Goal: Navigation & Orientation: Find specific page/section

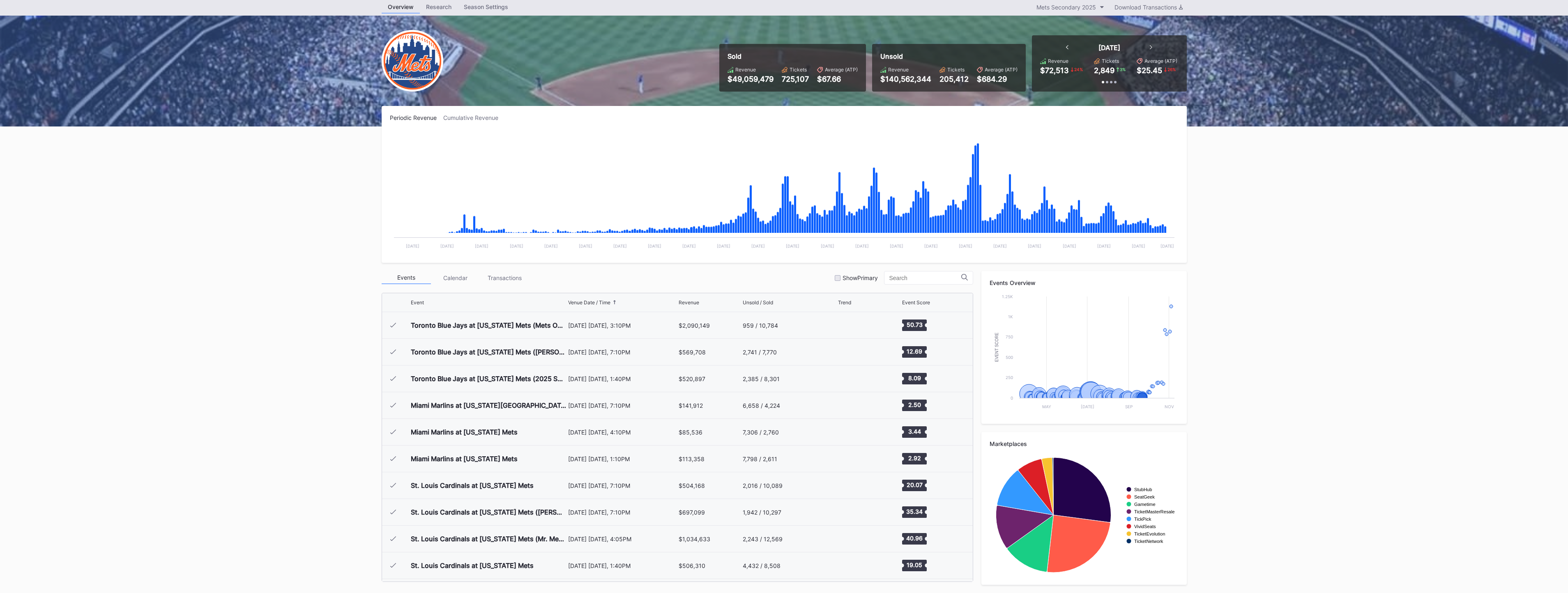
scroll to position [2057, 0]
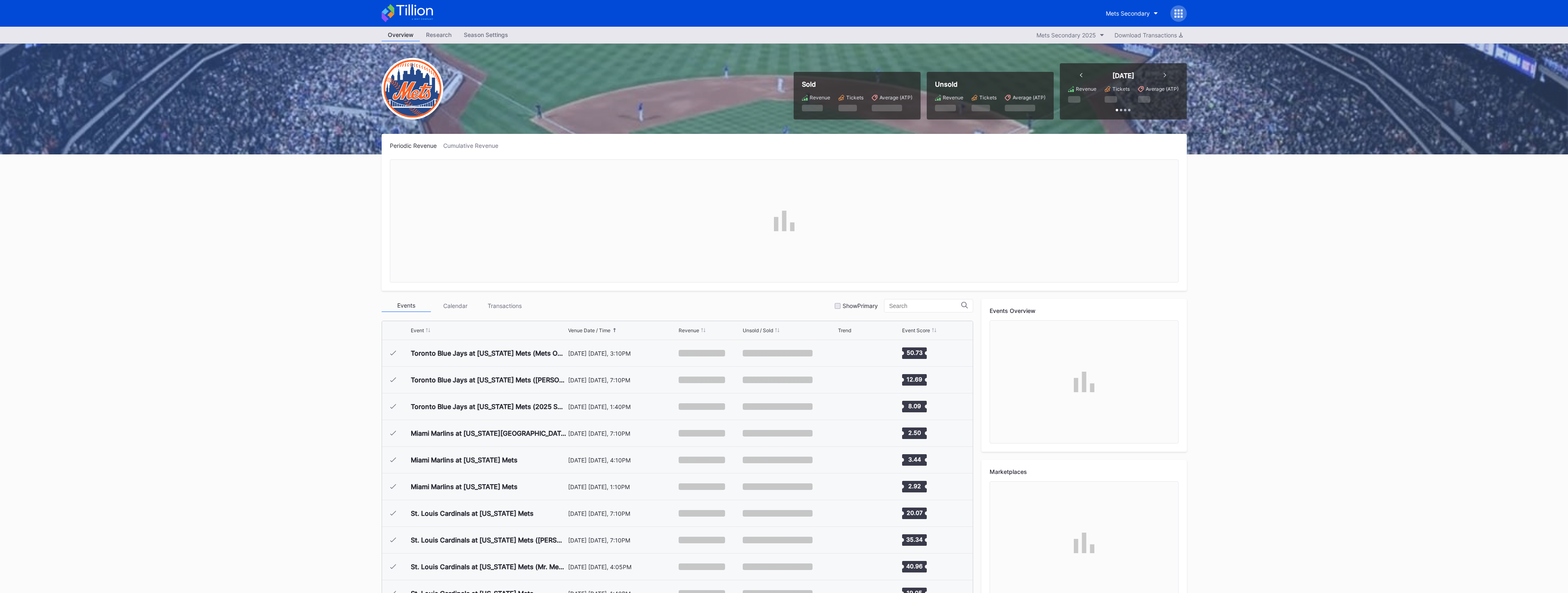
scroll to position [2057, 0]
